Goal: Transaction & Acquisition: Obtain resource

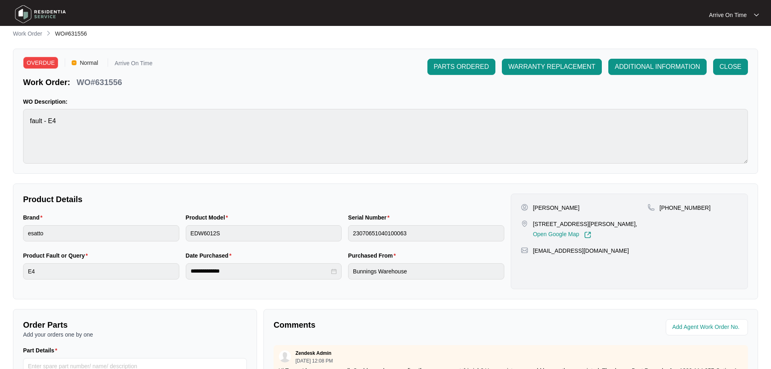
scroll to position [168, 0]
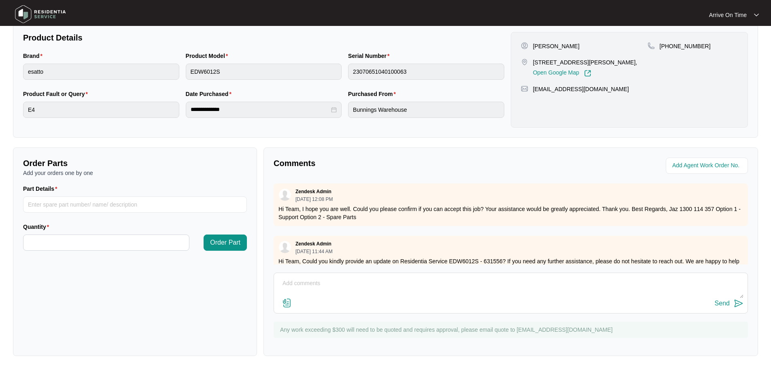
scroll to position [64, 0]
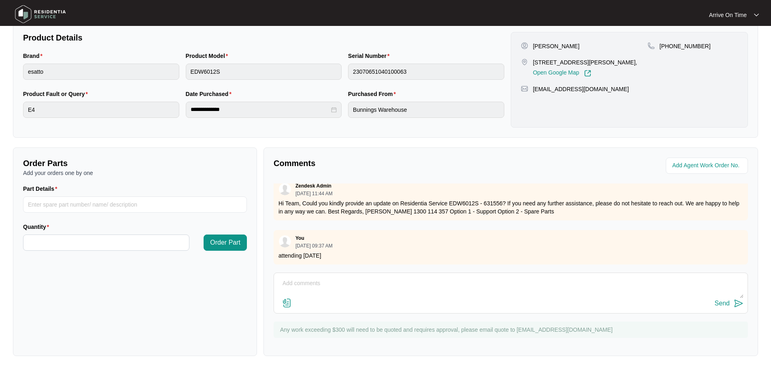
click at [304, 290] on textarea at bounding box center [511, 287] width 466 height 21
type textarea "parts required"
click at [33, 201] on input "Part Details" at bounding box center [135, 204] width 224 height 16
click at [40, 198] on input "Part Details" at bounding box center [135, 204] width 224 height 16
paste input "SP20405"
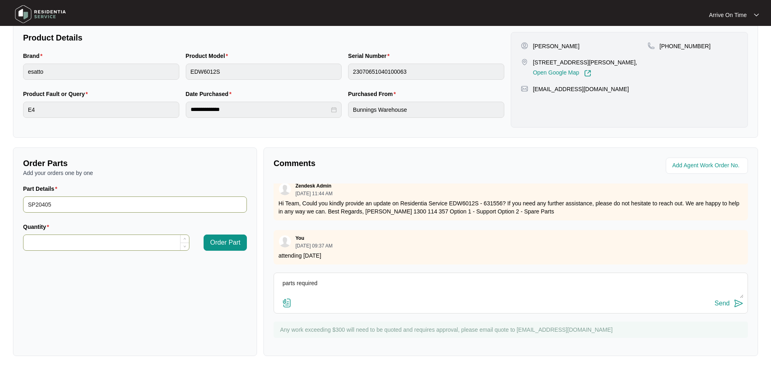
type input "SP20405"
click at [36, 242] on input "Quantity" at bounding box center [106, 242] width 166 height 15
type input "*"
click at [214, 238] on span "Order Part" at bounding box center [225, 243] width 30 height 10
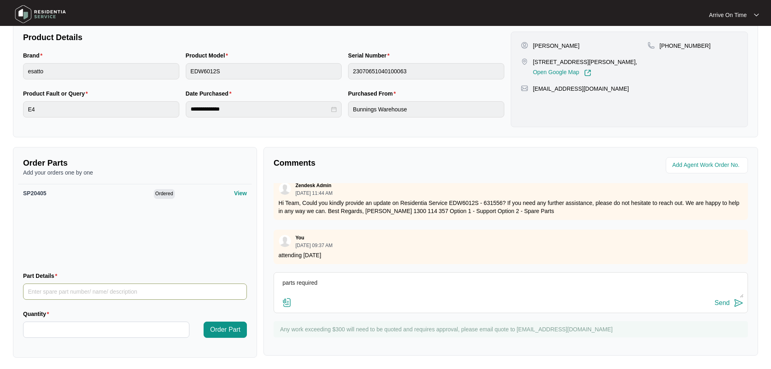
click at [47, 290] on input "Part Details" at bounding box center [135, 291] width 224 height 16
paste input "SP11843"
type input "SP11843"
type input "*"
drag, startPoint x: 39, startPoint y: 329, endPoint x: 65, endPoint y: 349, distance: 32.6
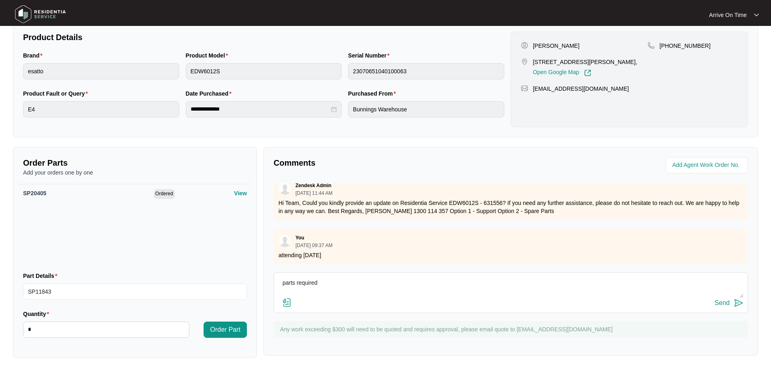
click at [65, 349] on div "Order Parts Add your orders one by one SP20405 Ordered View Part Details SP1184…" at bounding box center [135, 252] width 244 height 211
click at [229, 327] on span "Order Part" at bounding box center [225, 330] width 30 height 10
click at [332, 283] on textarea "parts required" at bounding box center [511, 287] width 466 height 21
click at [328, 290] on textarea "parts required please deliver to ^ [STREET_ADDRESS]" at bounding box center [511, 287] width 466 height 21
click at [317, 291] on textarea "parts required please deliver to [STREET_ADDRESS]" at bounding box center [511, 287] width 466 height 21
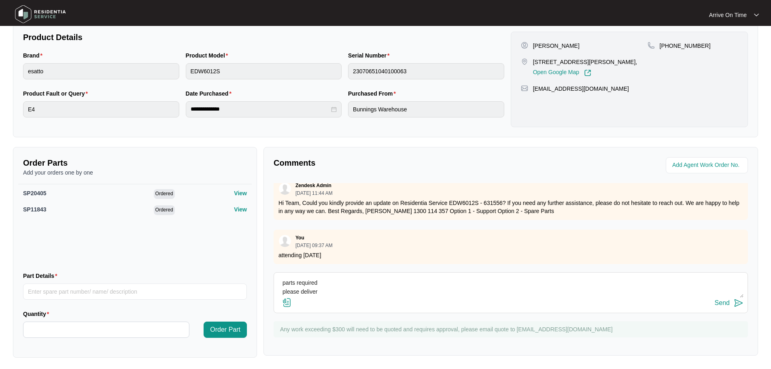
scroll to position [6, 0]
click at [289, 293] on textarea "parts required please deliver to [STREET_ADDRESS]" at bounding box center [511, 287] width 466 height 21
click at [329, 288] on textarea "parts required please deliver [STREET_ADDRESS]" at bounding box center [511, 287] width 466 height 21
click at [350, 294] on textarea "parts required please deliver to [STREET_ADDRESS]" at bounding box center [511, 287] width 466 height 21
type textarea "parts required please deliver to [STREET_ADDRESS]"
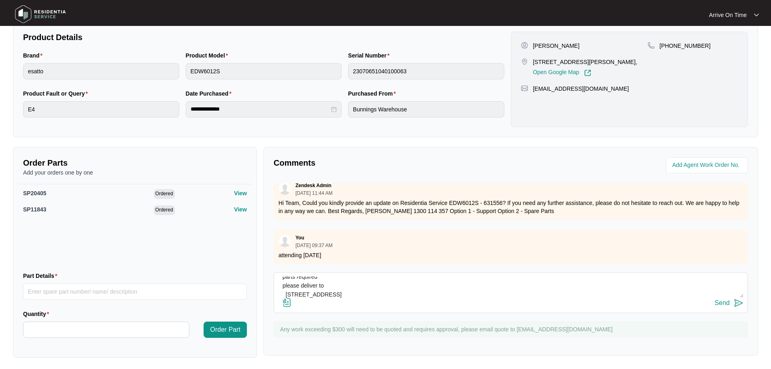
click at [736, 304] on img at bounding box center [739, 303] width 10 height 10
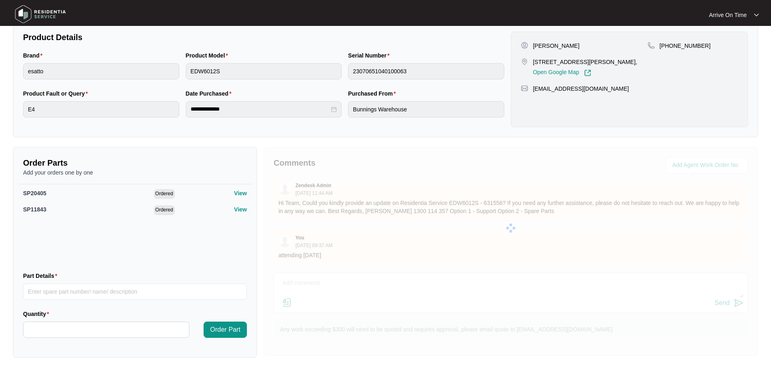
scroll to position [0, 0]
